Goal: Task Accomplishment & Management: Use online tool/utility

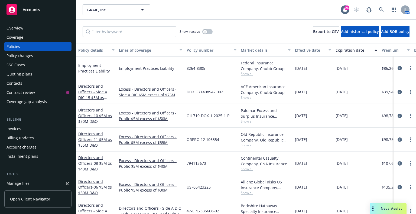
click at [381, 208] on span "Nova Assist" at bounding box center [390, 208] width 21 height 5
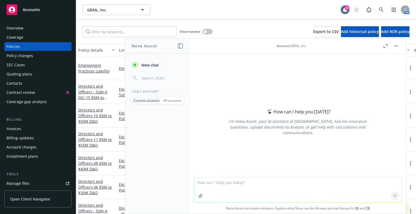
click at [169, 99] on p "All accounts" at bounding box center [172, 100] width 18 height 5
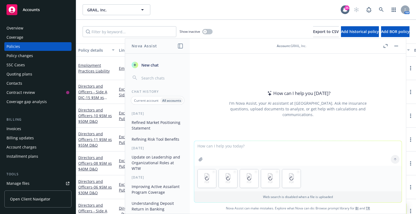
click at [252, 150] on textarea at bounding box center [297, 153] width 207 height 25
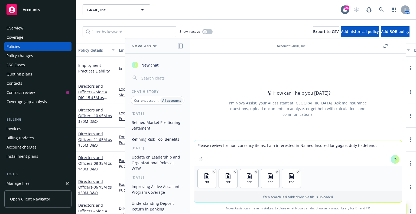
click at [334, 146] on textarea "Please review for non-currency items. I am interested in Named Insured langugae…" at bounding box center [297, 152] width 207 height 25
type textarea "Please review for non-currency items. I am interested in Named Insured language…"
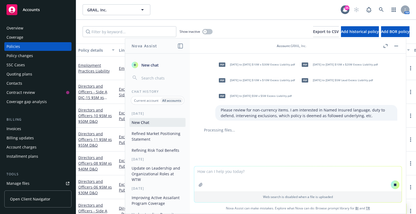
click at [354, 169] on textarea at bounding box center [297, 178] width 207 height 25
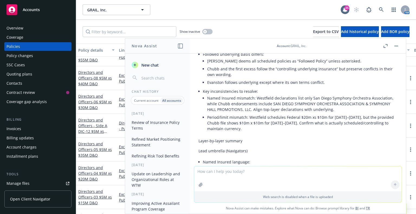
scroll to position [182, 0]
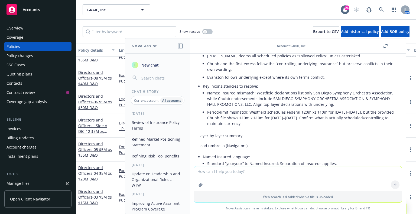
click at [304, 108] on li "Named Insured mismatch: Westfield declarations list only San Diego Symphony Orc…" at bounding box center [302, 98] width 190 height 19
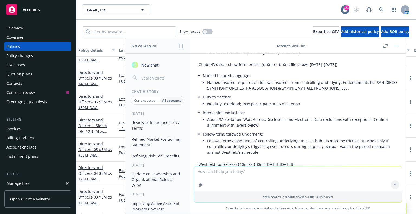
scroll to position [452, 0]
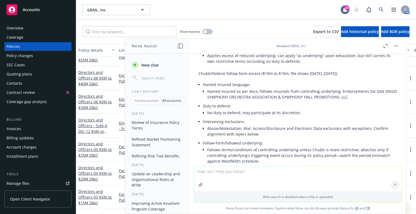
click at [296, 98] on li "Named Insured as per decs; follows insureds from controlling underlying. Endors…" at bounding box center [302, 94] width 190 height 14
click at [334, 109] on li "Duty to defend: No duty to defend; may participate at its discretion." at bounding box center [300, 110] width 194 height 16
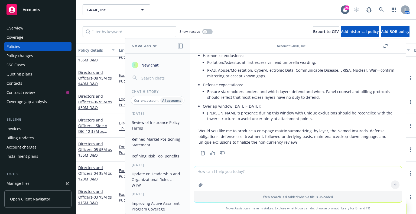
scroll to position [885, 0]
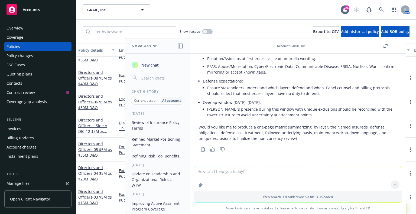
click at [303, 120] on li "Overlap window [DATE]–[DATE]: [PERSON_NAME]’s presence during this window with …" at bounding box center [300, 109] width 194 height 21
click at [293, 175] on textarea at bounding box center [297, 178] width 207 height 25
type textarea "Yes please"
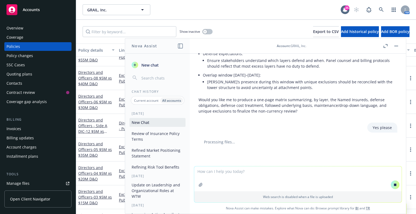
scroll to position [910, 0]
click at [332, 132] on div "Yes please" at bounding box center [297, 127] width 207 height 10
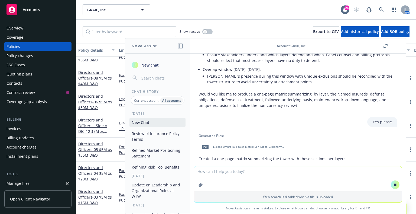
click at [285, 173] on textarea at bounding box center [297, 178] width 207 height 25
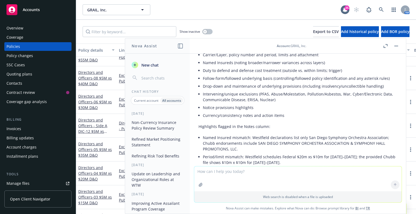
scroll to position [1010, 0]
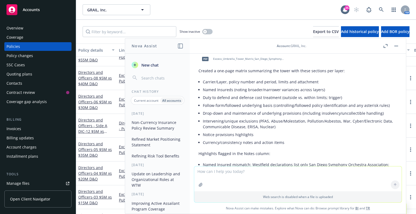
click at [275, 138] on li "Notice provisions highlights" at bounding box center [300, 135] width 194 height 8
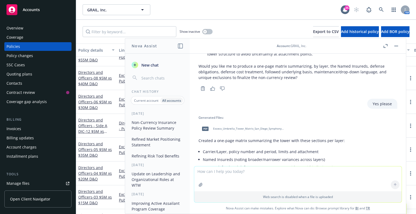
scroll to position [929, 0]
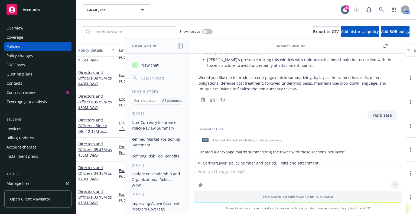
click at [248, 142] on span "Excess_Umbrella_Tower_Matrix_San_Diego_Symphony_2025.pdf" at bounding box center [248, 140] width 71 height 4
click at [231, 171] on textarea at bounding box center [297, 178] width 207 height 25
type textarea "Please redo as the language is cut off and has many references that appear inco…"
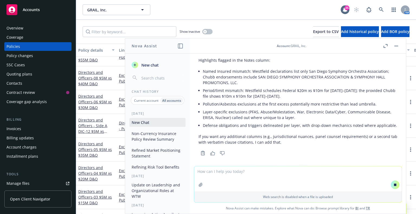
scroll to position [1131, 0]
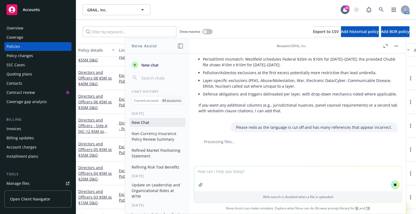
click at [357, 114] on p "If you want any additional columns (e.g., jurisdictional nuances, panel counsel…" at bounding box center [297, 107] width 199 height 11
click at [393, 11] on icon "button" at bounding box center [393, 10] width 4 height 4
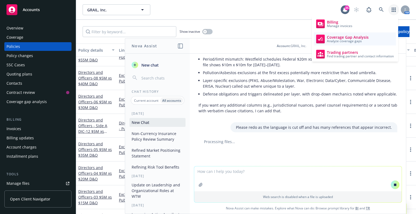
click at [355, 42] on span "Analyze coverage gaps" at bounding box center [348, 41] width 42 height 3
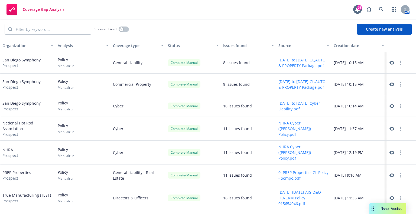
click at [389, 83] on icon at bounding box center [391, 85] width 5 height 4
click at [390, 209] on span "Nova Assist" at bounding box center [390, 208] width 21 height 5
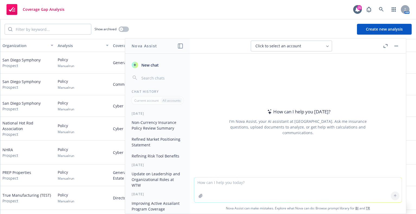
click at [160, 127] on button "Non-Currency Insurance Policy Review Summary" at bounding box center [157, 125] width 56 height 15
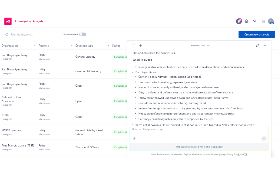
scroll to position [1204, 0]
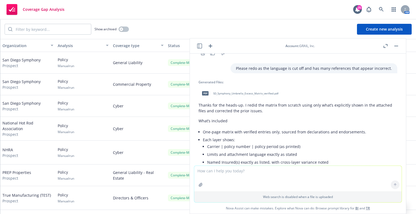
click at [264, 95] on span "SD_Symphony_Umbrella_Excess_Matrix_verified.pdf" at bounding box center [245, 94] width 65 height 4
click at [394, 46] on rect "button" at bounding box center [396, 46] width 4 height 1
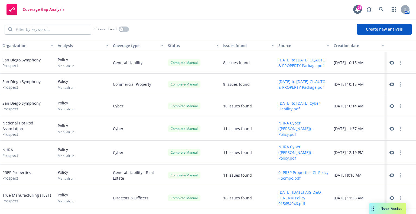
click at [389, 107] on icon at bounding box center [391, 106] width 5 height 5
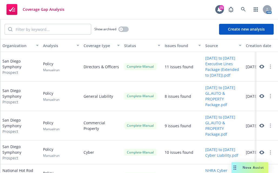
click at [251, 171] on div "Nova Assist" at bounding box center [250, 167] width 37 height 11
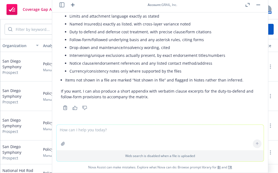
scroll to position [1312, 0]
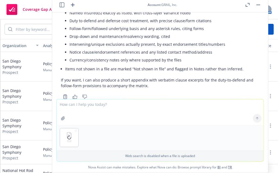
click at [153, 112] on textarea at bounding box center [160, 111] width 207 height 25
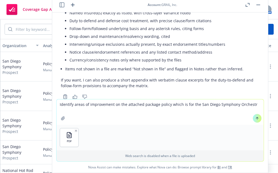
type textarea "Identify areas of improvement on the attached package policy which is for the S…"
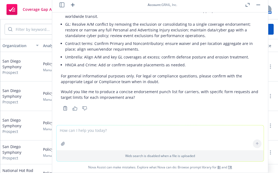
scroll to position [2042, 0]
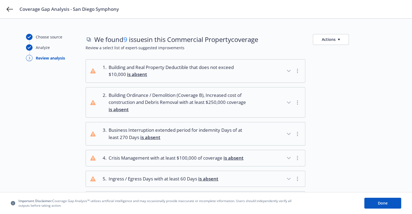
click at [249, 72] on button "1 . Building and Real Property Deductible that does not exceed $10,000 is absent" at bounding box center [195, 71] width 219 height 23
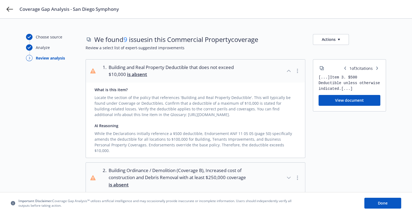
click at [249, 72] on button "1 . Building and Real Property Deductible that does not exceed $10,000 is absent" at bounding box center [195, 71] width 219 height 23
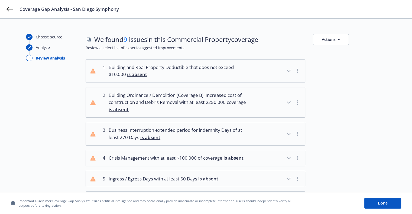
click at [247, 109] on span "Building Ordinance / Demolition (Coverage B), Increased cost of construction an…" at bounding box center [178, 102] width 139 height 21
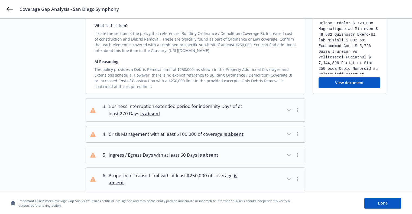
scroll to position [108, 0]
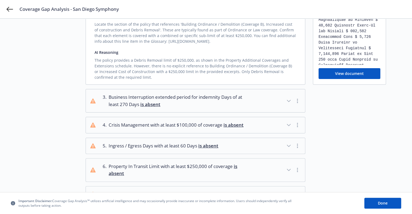
click at [247, 109] on button "3 . Business Interruption extended period for indemnity Days of at least 270 Da…" at bounding box center [195, 100] width 219 height 23
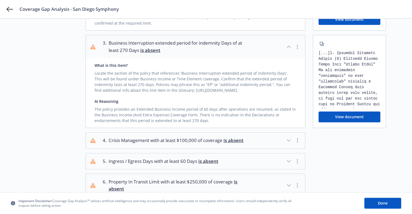
scroll to position [189, 0]
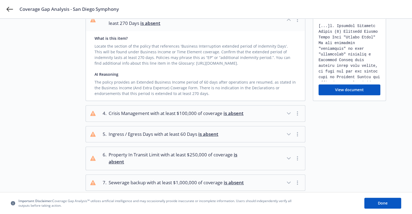
click at [247, 109] on button "4 . Crisis Management with at least $100,000 of coverage is absent" at bounding box center [195, 114] width 219 height 16
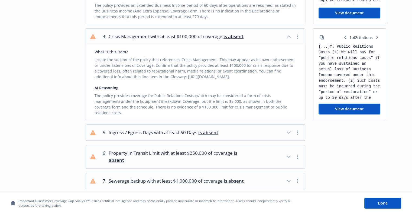
scroll to position [271, 0]
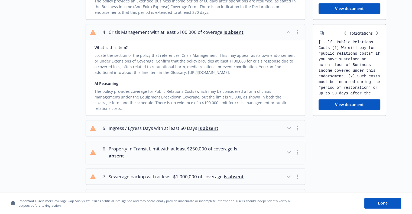
click at [248, 123] on button "5 . Ingress / Egress Days with at least 60 Days is absent" at bounding box center [195, 128] width 219 height 16
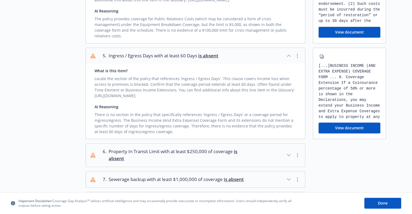
scroll to position [352, 0]
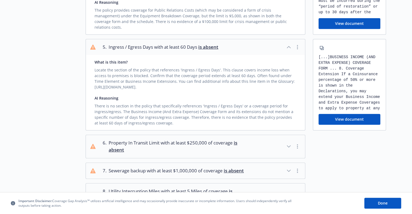
click at [252, 139] on button "6 . Property In Transit Limit with at least $250,000 of coverage is absent" at bounding box center [195, 146] width 219 height 23
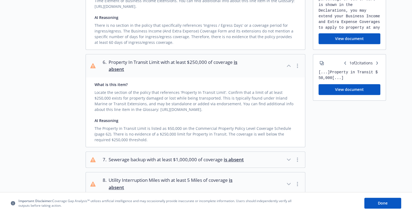
scroll to position [460, 0]
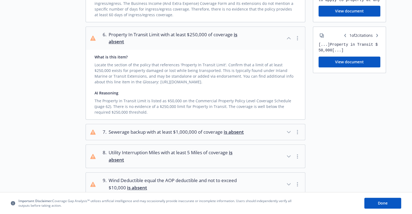
click at [268, 126] on button "7 . Sewerage backup with at least $1,000,000 of coverage is absent" at bounding box center [195, 132] width 219 height 16
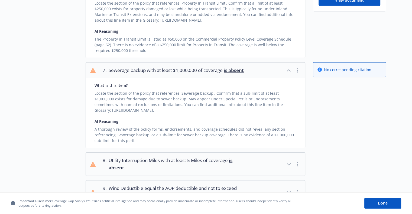
scroll to position [541, 0]
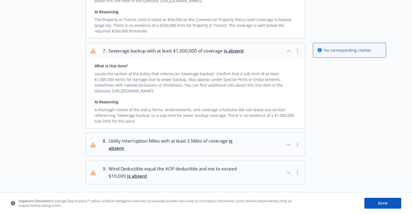
click at [264, 136] on button "8 . Utility Interruption Miles with at least 5 Miles of coverage is absent" at bounding box center [195, 144] width 219 height 23
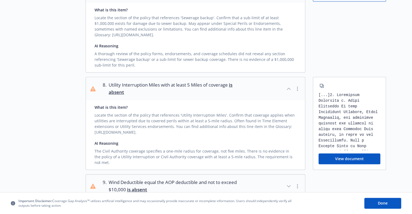
scroll to position [622, 0]
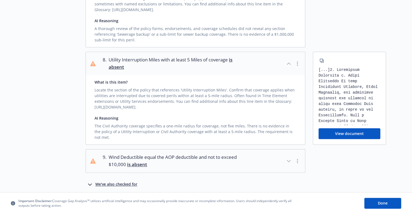
click at [265, 151] on button "9 . Wind Deductible equal the AOP deductible and not to exceed $10,000 is absent" at bounding box center [195, 160] width 219 height 23
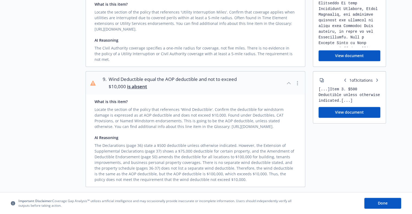
scroll to position [721, 0]
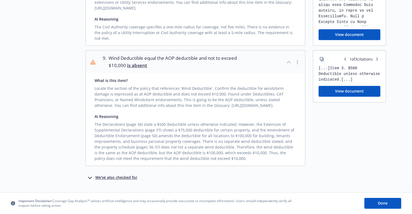
click at [122, 175] on div "We've also checked for" at bounding box center [116, 178] width 42 height 6
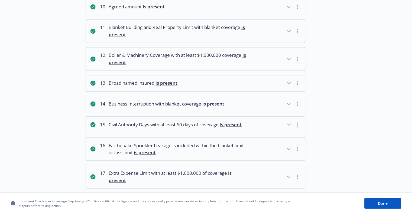
scroll to position [938, 0]
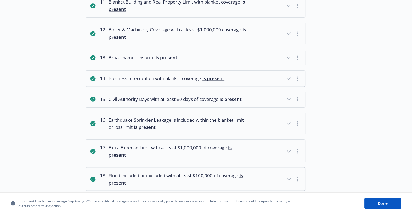
click at [241, 96] on span "is present" at bounding box center [230, 99] width 22 height 6
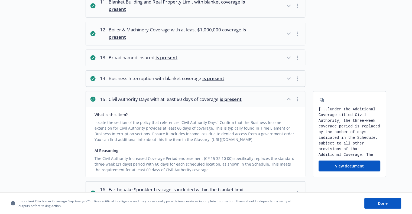
click at [241, 96] on span "is present" at bounding box center [230, 99] width 22 height 6
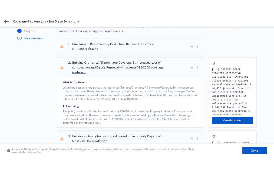
scroll to position [0, 0]
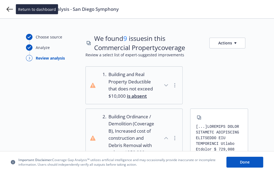
click at [6, 9] on div "Coverage Gap Analysis - San Diego Symphony" at bounding box center [137, 9] width 274 height 18
click at [11, 9] on icon at bounding box center [9, 9] width 6 height 5
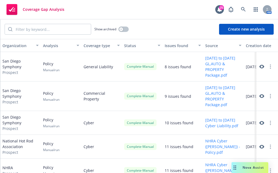
click at [248, 29] on button "Create new analysis" at bounding box center [246, 29] width 55 height 11
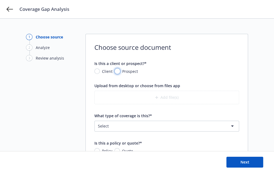
click at [117, 70] on input "Prospect" at bounding box center [117, 70] width 5 height 5
radio input "true"
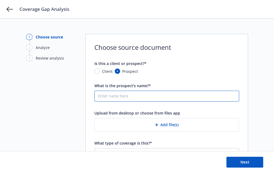
click at [120, 99] on input "What is the prospect's name?*" at bounding box center [167, 96] width 144 height 10
type input "San Diego Symphony"
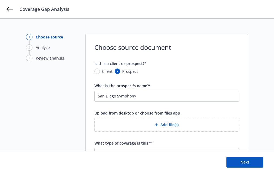
click at [184, 126] on button "Add file(s)" at bounding box center [166, 125] width 145 height 14
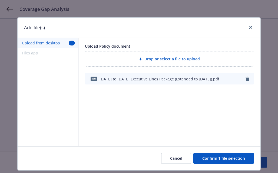
click at [218, 159] on button "Confirm 1 file selection" at bounding box center [223, 158] width 61 height 11
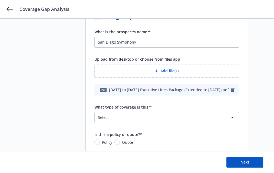
scroll to position [71, 0]
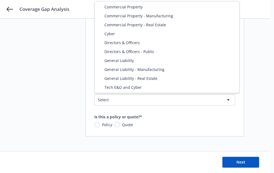
click at [143, 101] on html "Coverage Gap Analysis 1 Choose source 2 Analyze 3 Review analysis Choose source…" at bounding box center [137, 15] width 274 height 173
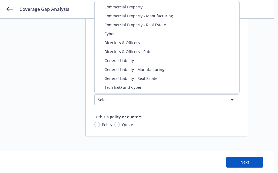
select select "DIRECTORS_AND_OFFICERS"
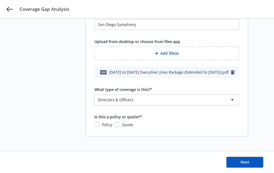
click at [103, 124] on span "Policy" at bounding box center [107, 125] width 10 height 6
click at [100, 124] on input "Policy" at bounding box center [96, 124] width 5 height 5
radio input "true"
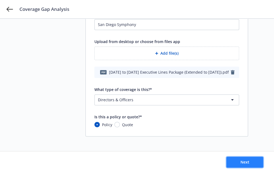
click at [244, 161] on span "Next" at bounding box center [245, 161] width 9 height 5
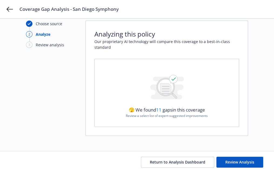
scroll to position [13, 0]
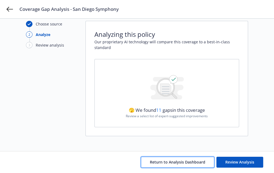
click at [201, 164] on span "Return to Analysis Dashboard" at bounding box center [177, 161] width 55 height 5
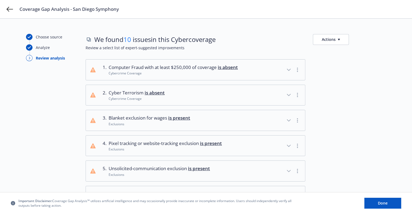
click at [287, 70] on icon "button" at bounding box center [288, 70] width 6 height 6
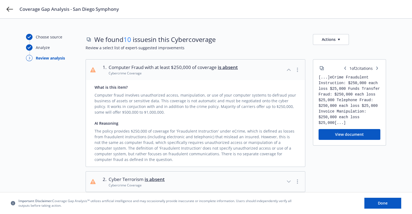
click at [287, 70] on icon "button" at bounding box center [288, 70] width 3 height 2
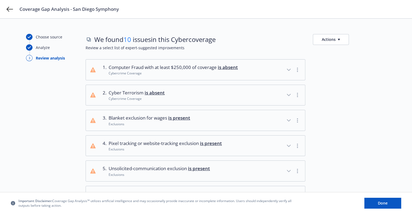
click at [73, 124] on div "Choose source Analyze 3 Review analysis" at bounding box center [56, 190] width 60 height 313
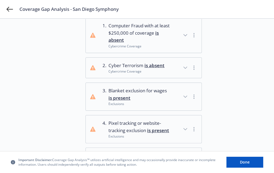
scroll to position [54, 0]
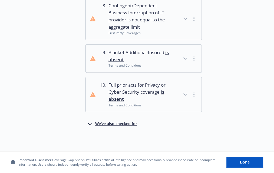
scroll to position [324, 0]
click at [168, 61] on span "Blanket Additional-Insured is absent" at bounding box center [140, 56] width 62 height 14
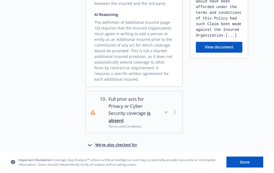
scroll to position [540, 0]
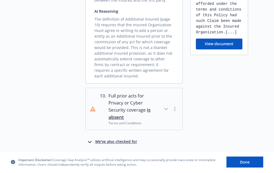
click at [158, 104] on button "10 . Full prior acts for Privacy or Cyber Security coverage is absent Terms and…" at bounding box center [134, 109] width 97 height 42
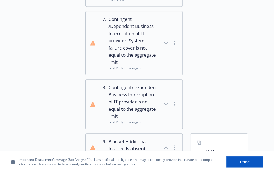
scroll to position [270, 0]
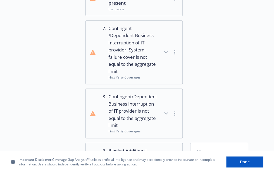
click at [160, 113] on button "8 . Contingent/Dependent Business Interruption of IT provider is not equal to t…" at bounding box center [134, 113] width 97 height 49
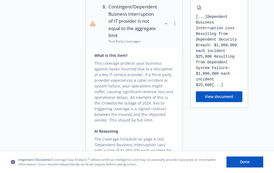
scroll to position [351, 0]
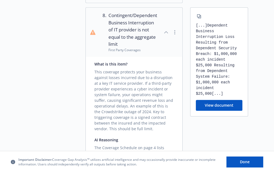
drag, startPoint x: 121, startPoint y: 28, endPoint x: 109, endPoint y: 15, distance: 18.0
click at [121, 28] on span "Contingent/Dependent Business Interruption of IT provider is not equal to the a…" at bounding box center [133, 30] width 49 height 36
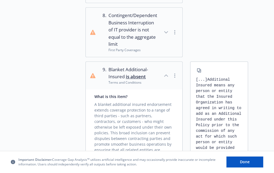
drag, startPoint x: 109, startPoint y: 15, endPoint x: 121, endPoint y: 35, distance: 24.0
click at [121, 35] on span "Contingent/Dependent Business Interruption of IT provider is not equal to the a…" at bounding box center [133, 30] width 49 height 36
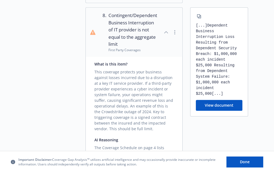
click at [121, 41] on span "Contingent/Dependent Business Interruption of IT provider is not equal to the a…" at bounding box center [133, 30] width 49 height 36
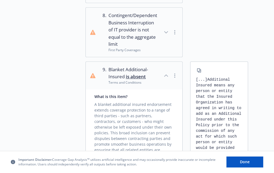
click at [121, 41] on span "Contingent/Dependent Business Interruption of IT provider is not equal to the a…" at bounding box center [133, 30] width 49 height 36
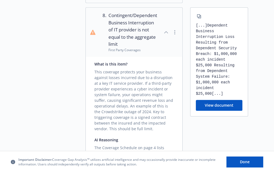
click at [81, 86] on div "Choose source Analyze 3 Review analysis" at bounding box center [56, 168] width 60 height 970
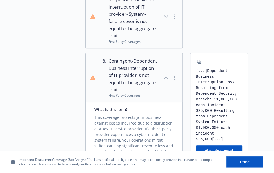
scroll to position [242, 0]
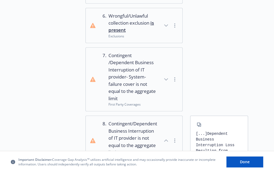
click at [133, 37] on div "Exclusions" at bounding box center [133, 36] width 48 height 5
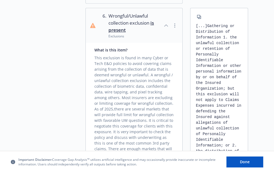
click at [113, 106] on div "This exclusion is found in many Cyber or Tech E&O policies to avoid covering cl…" at bounding box center [133, 105] width 79 height 104
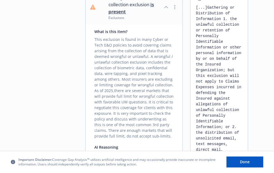
scroll to position [270, 0]
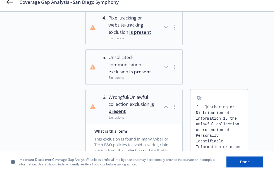
scroll to position [134, 0]
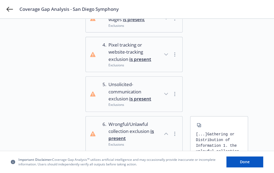
click at [116, 87] on span "Unsolicited-communication exclusion is present" at bounding box center [133, 91] width 48 height 21
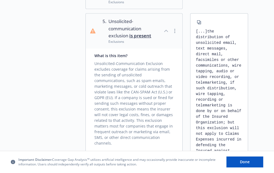
scroll to position [188, 0]
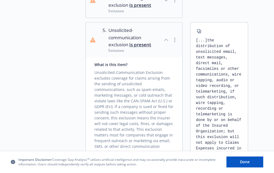
click at [121, 101] on div "Unsolicited-Communication Exclusion excludes coverage for claims arising from t…" at bounding box center [133, 110] width 79 height 87
click at [148, 120] on div "Unsolicited-Communication Exclusion excludes coverage for claims arising from t…" at bounding box center [133, 110] width 79 height 87
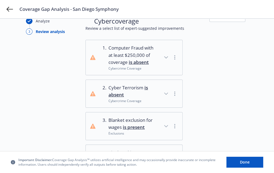
scroll to position [26, 0]
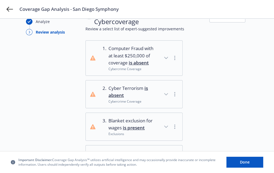
click at [167, 92] on icon "button" at bounding box center [166, 94] width 6 height 6
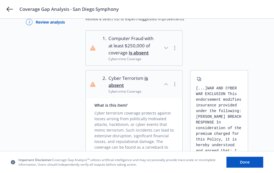
scroll to position [0, 0]
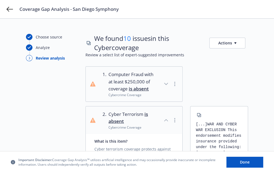
click at [167, 83] on icon "button" at bounding box center [166, 84] width 6 height 6
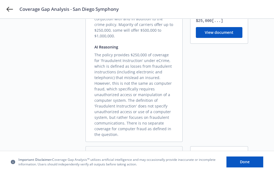
scroll to position [135, 0]
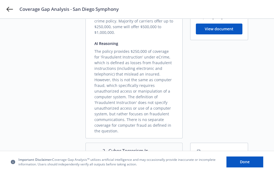
click at [114, 94] on div "The policy provides $250,000 of coverage for 'Fraudulent Instruction' under eCr…" at bounding box center [133, 89] width 79 height 87
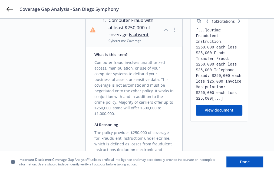
scroll to position [27, 0]
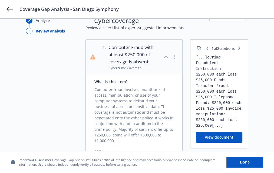
click at [138, 138] on div "What is this item? Computer fraud involves unauthorized access, manipulation, o…" at bounding box center [134, 160] width 97 height 172
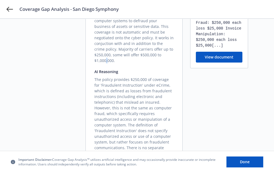
scroll to position [108, 0]
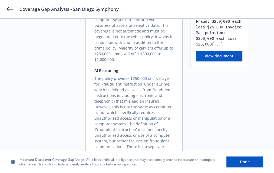
click at [124, 99] on div "The policy provides $250,000 of coverage for 'Fraudulent Instruction' under eCr…" at bounding box center [133, 116] width 79 height 87
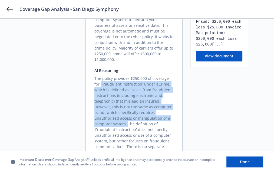
drag, startPoint x: 127, startPoint y: 117, endPoint x: 94, endPoint y: 80, distance: 49.1
click at [94, 80] on div "What is this item? Computer fraud involves unauthorized access, manipulation, o…" at bounding box center [134, 79] width 97 height 172
copy div "'Fraudulent Instruction' under eCrime, which is defined as losses from fraudule…"
click at [144, 130] on div "The policy provides $250,000 of coverage for 'Fraudulent Instruction' under eCr…" at bounding box center [133, 116] width 79 height 87
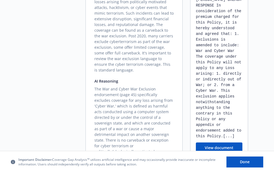
scroll to position [487, 0]
